Goal: Task Accomplishment & Management: Use online tool/utility

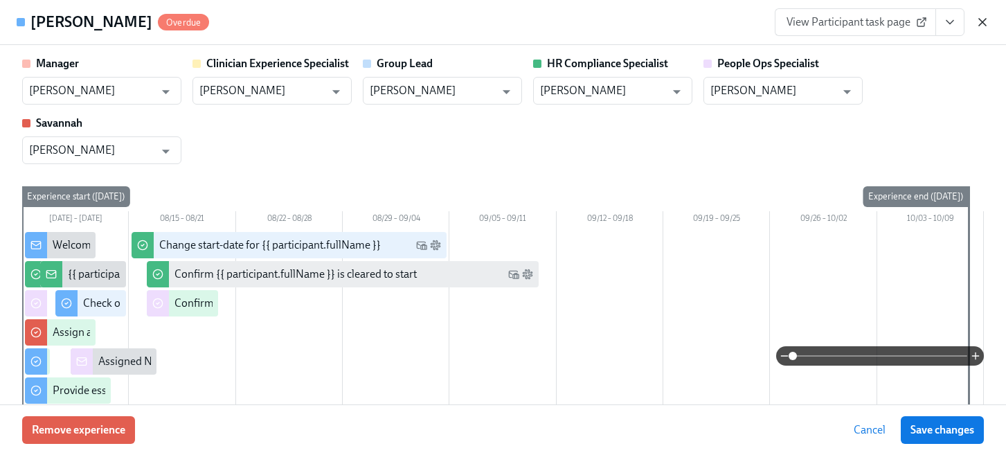
click at [982, 21] on icon "button" at bounding box center [982, 22] width 7 height 7
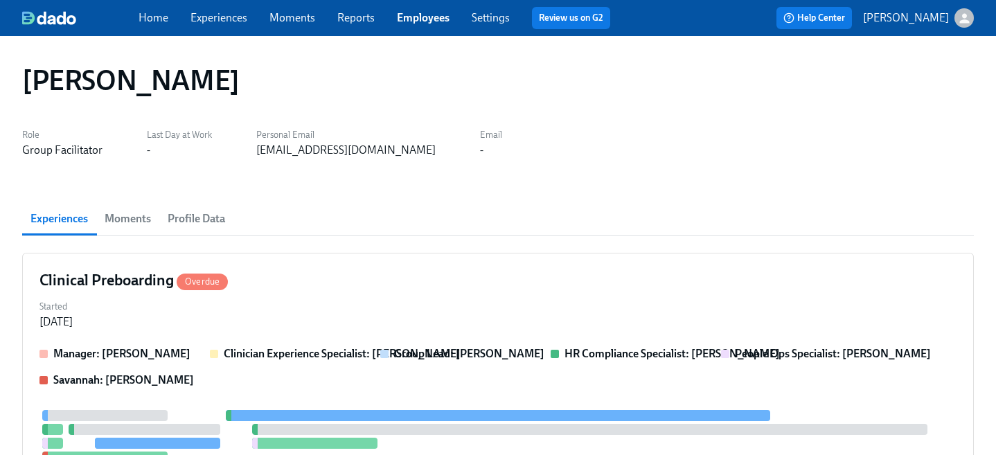
click at [412, 19] on link "Employees" at bounding box center [423, 17] width 53 height 13
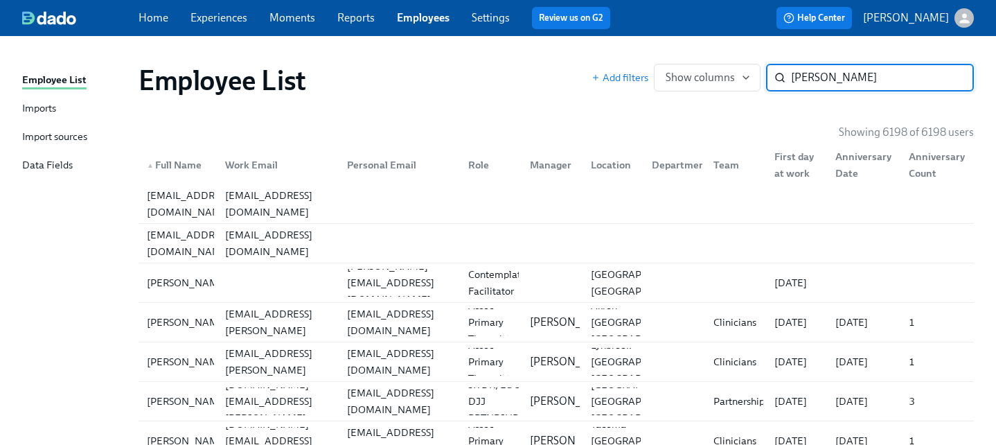
type input "carissa"
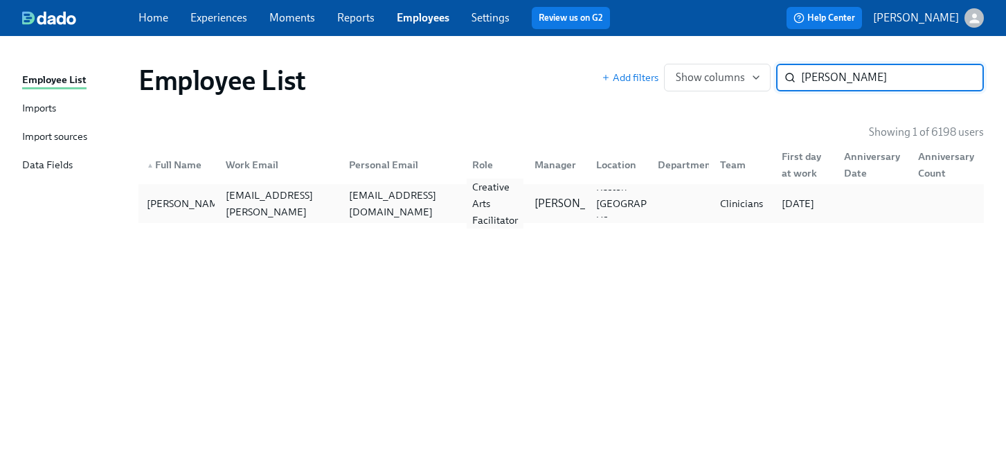
click at [461, 198] on div "Creative Arts Facilitator" at bounding box center [492, 204] width 62 height 28
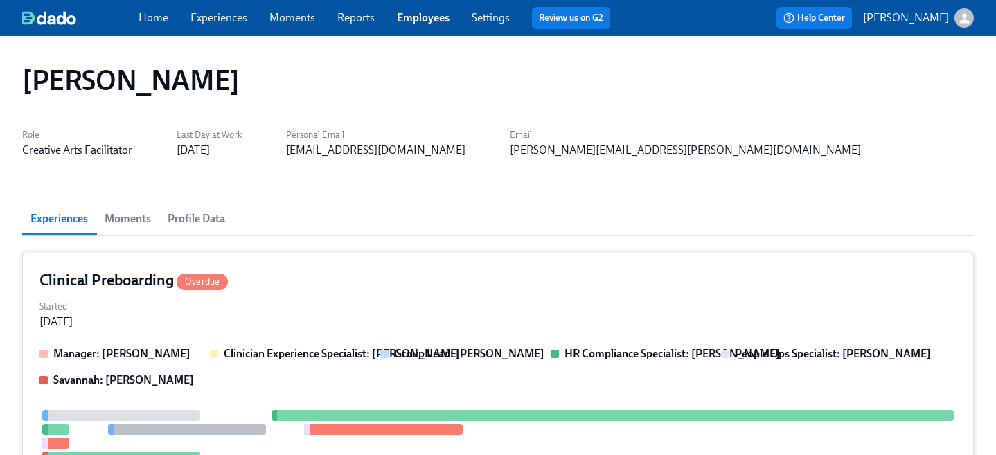
click at [598, 294] on div "Clinical Preboarding Overdue Started Jul 22, 2025 Manager: Elizabeth Mason Clin…" at bounding box center [497, 460] width 951 height 414
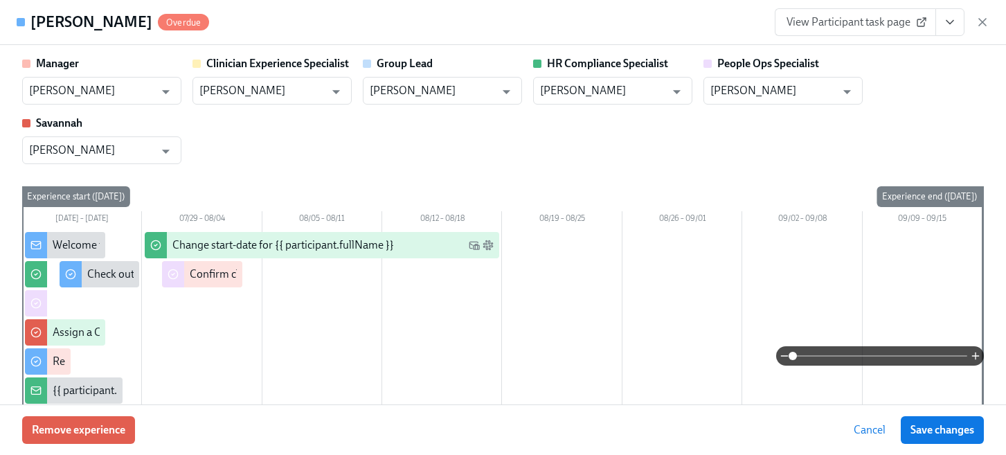
click at [950, 24] on icon "View task page" at bounding box center [950, 22] width 7 height 3
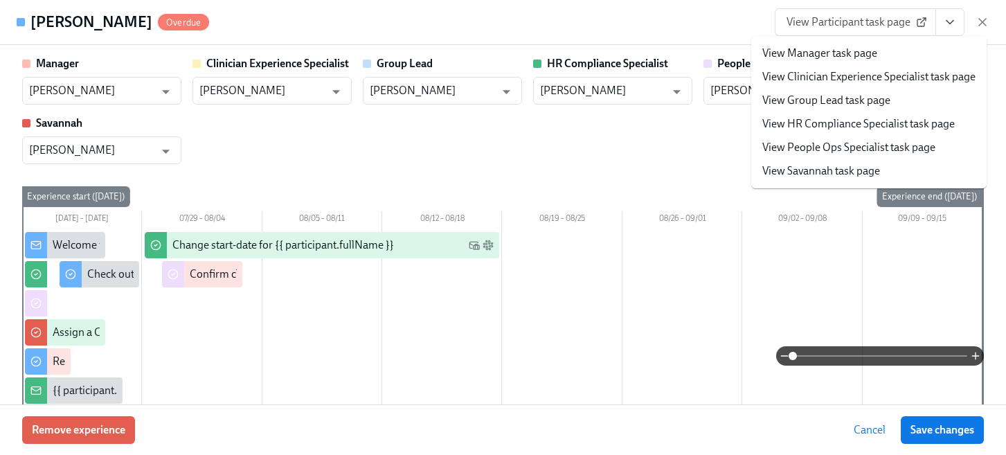
click at [869, 145] on link "View People Ops Specialist task page" at bounding box center [848, 147] width 173 height 15
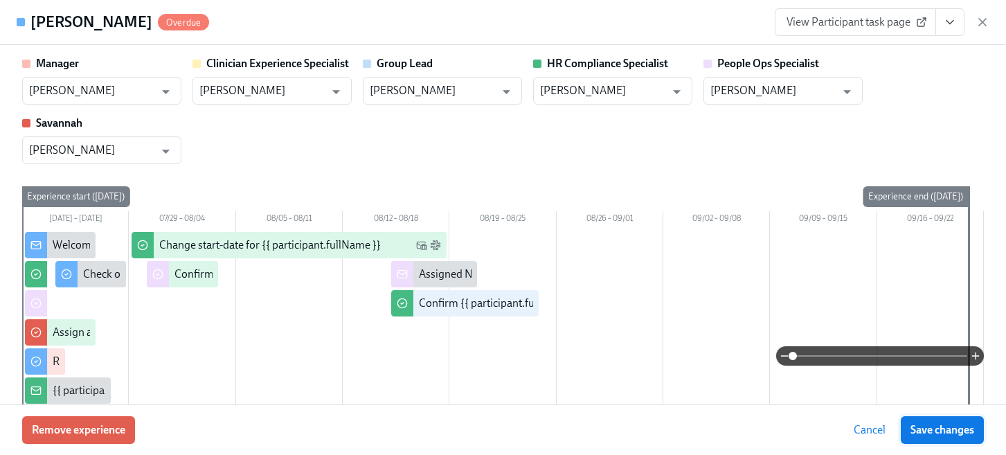
click at [922, 429] on span "Save changes" at bounding box center [943, 430] width 64 height 14
click at [982, 21] on icon "button" at bounding box center [982, 22] width 7 height 7
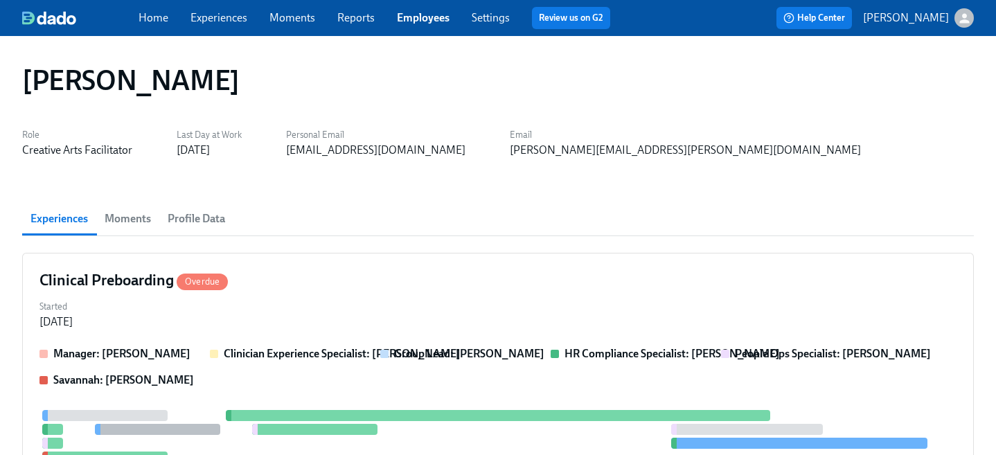
click at [414, 19] on link "Employees" at bounding box center [423, 17] width 53 height 13
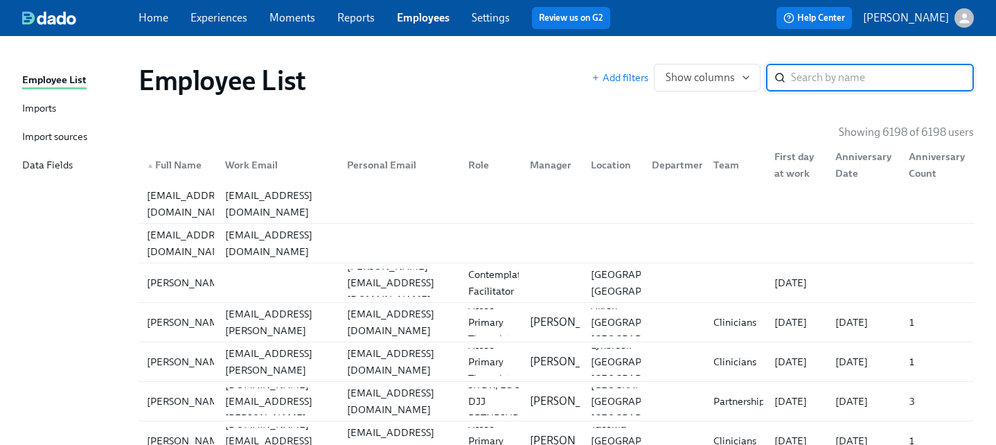
type input "d"
type input "j"
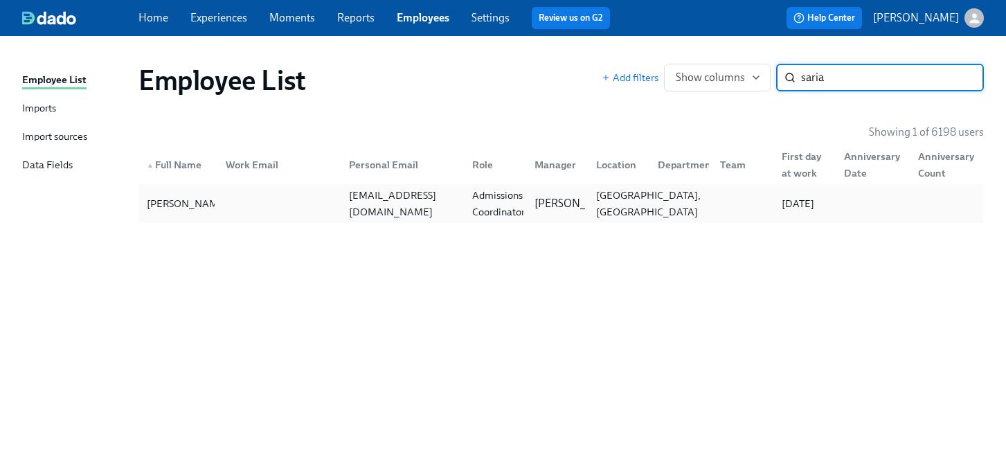
type input "saria"
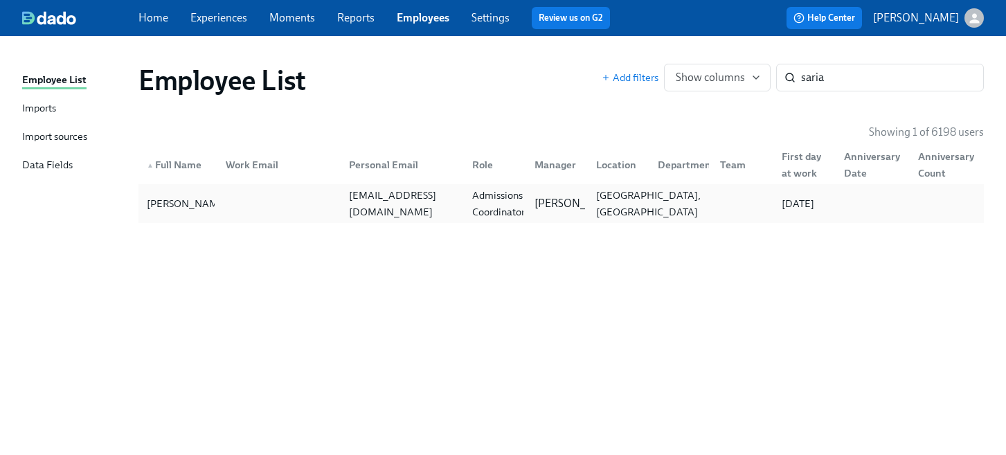
click at [588, 197] on div "Lawrenceville, GA" at bounding box center [616, 204] width 62 height 28
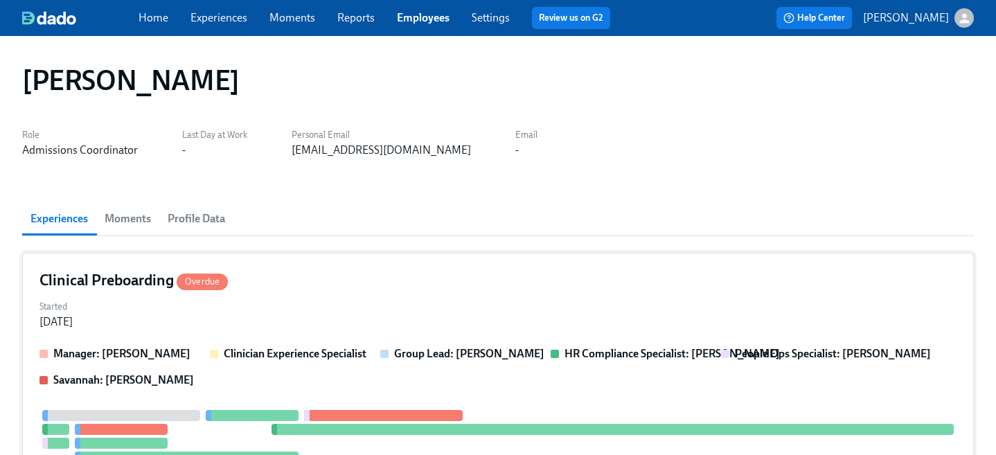
click at [577, 267] on div "Clinical Preboarding Overdue Started Jul 30, 2025 Manager: Nancy Fletcher Clini…" at bounding box center [497, 453] width 951 height 400
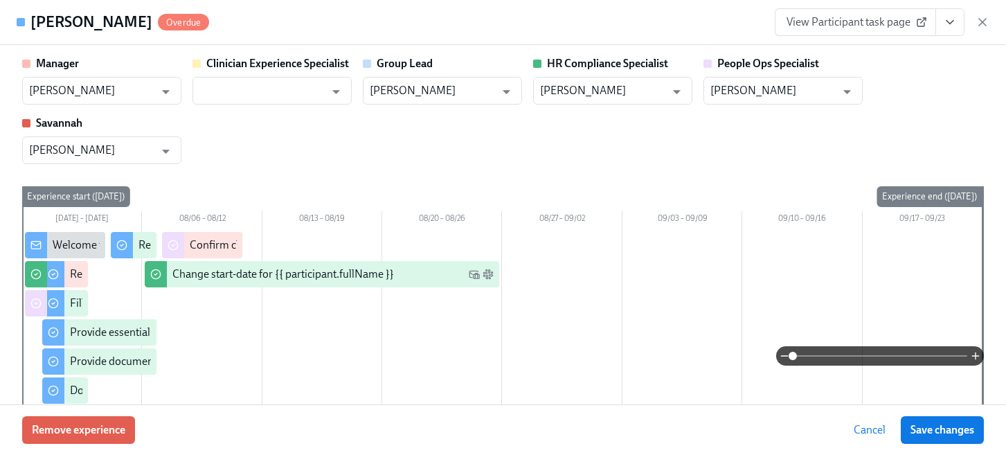
click at [952, 27] on icon "View task page" at bounding box center [950, 22] width 14 height 14
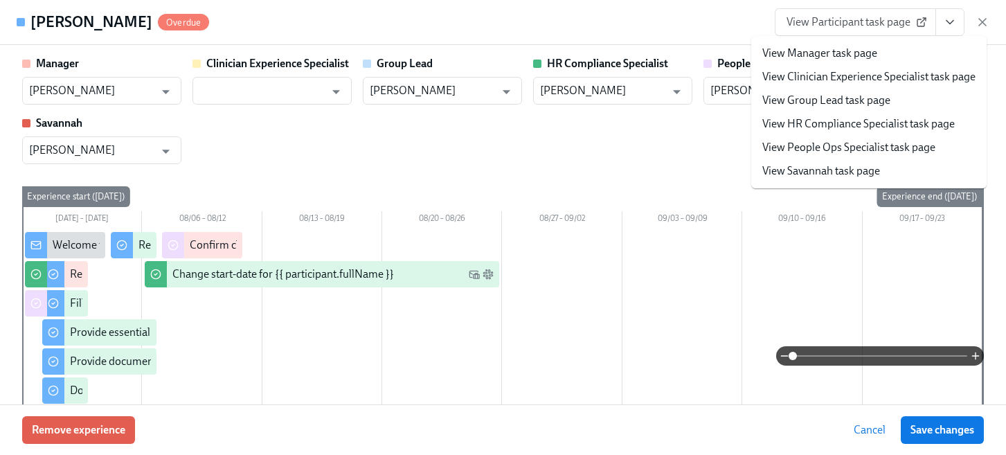
click at [888, 22] on span "View Participant task page" at bounding box center [856, 22] width 138 height 14
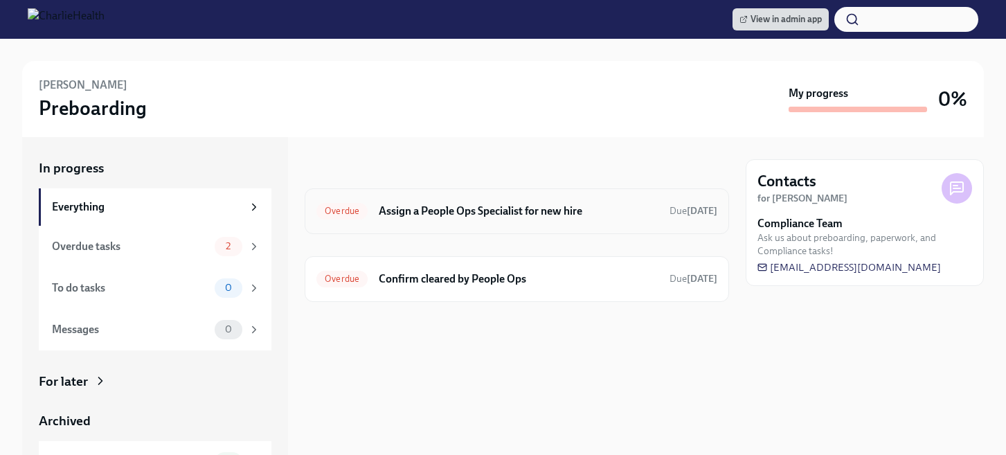
click at [485, 224] on div "Overdue Assign a People Ops Specialist for new hire Due [DATE]" at bounding box center [517, 211] width 424 height 46
click at [397, 208] on h6 "Assign a People Ops Specialist for new hire" at bounding box center [519, 211] width 280 height 15
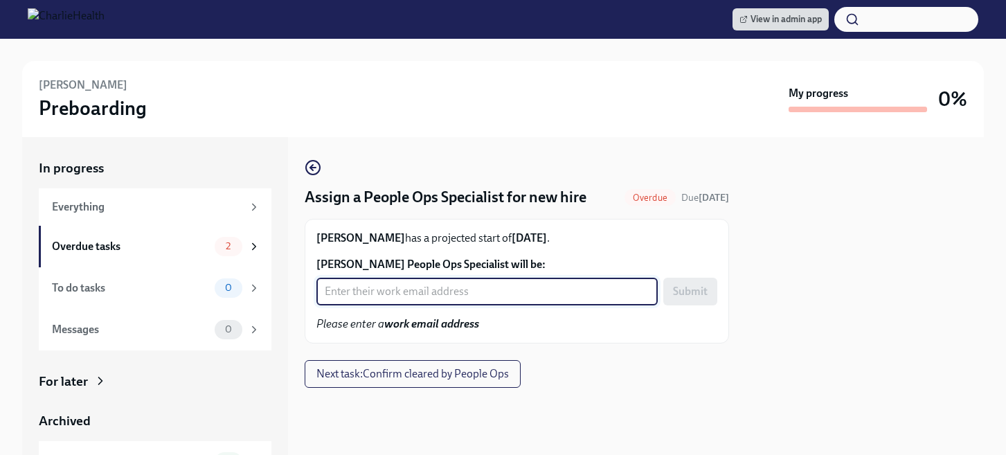
click at [413, 287] on input "[PERSON_NAME] People Ops Specialist will be:" at bounding box center [486, 292] width 341 height 28
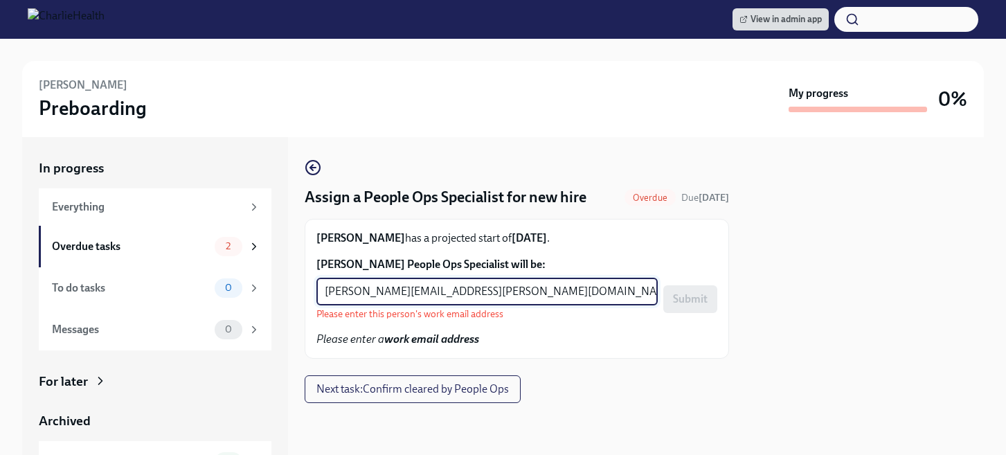
type input "[PERSON_NAME][EMAIL_ADDRESS][PERSON_NAME][DOMAIN_NAME]"
click at [663, 285] on button "Submit" at bounding box center [690, 299] width 54 height 28
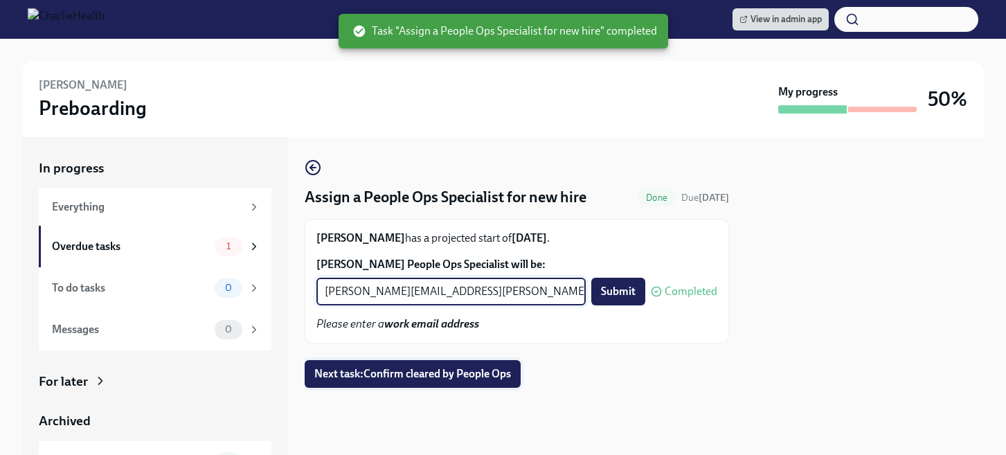
click at [404, 374] on span "Next task : Confirm cleared by People Ops" at bounding box center [412, 374] width 197 height 14
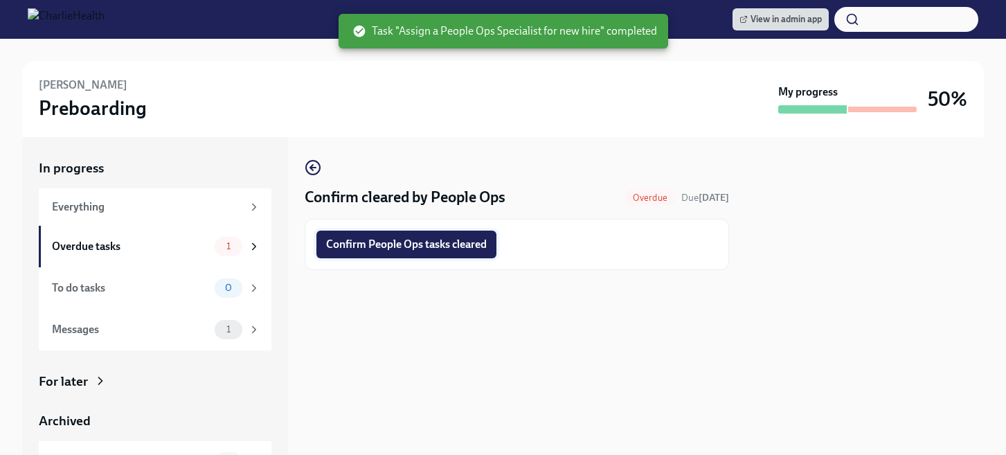
click at [459, 244] on span "Confirm People Ops tasks cleared" at bounding box center [406, 245] width 161 height 14
